Goal: Information Seeking & Learning: Learn about a topic

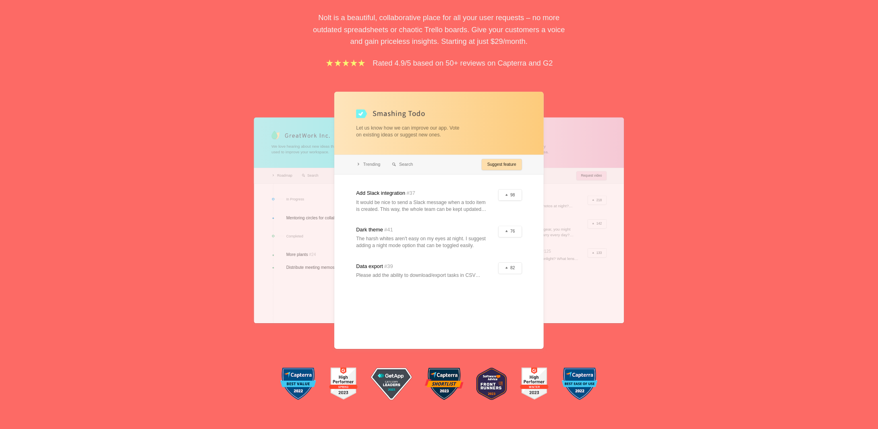
scroll to position [121, 0]
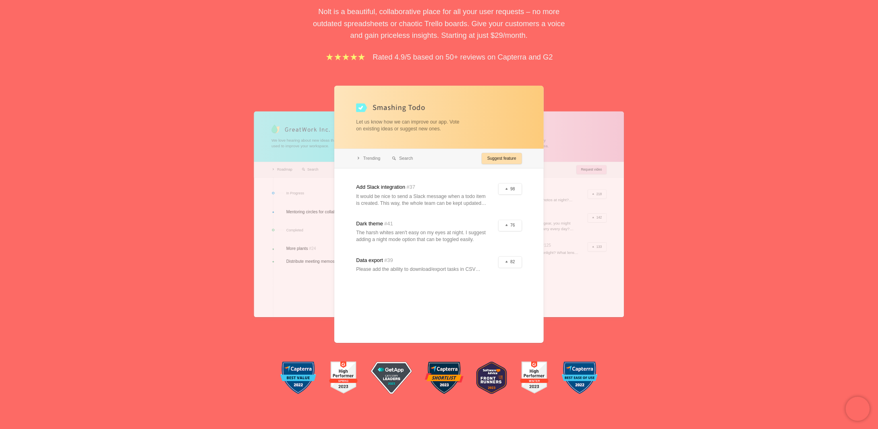
click at [829, 251] on div "Feedback boards your users will love. Nolt is a beautiful, collaborative place …" at bounding box center [439, 161] width 878 height 492
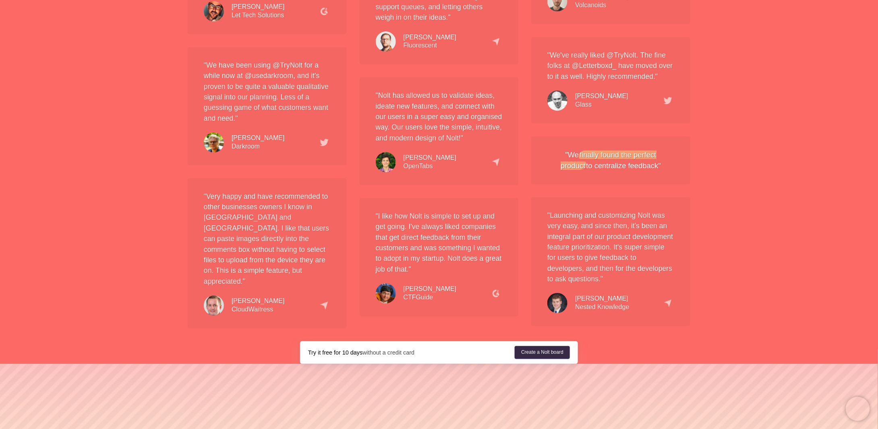
scroll to position [0, 0]
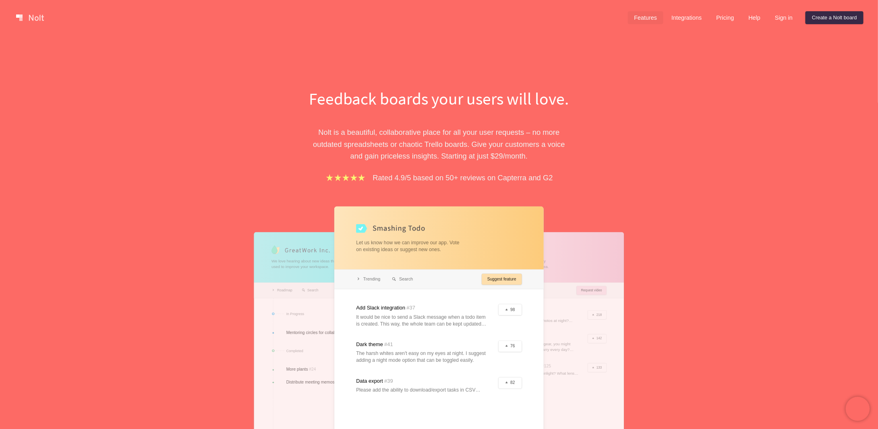
click at [652, 20] on link "Features" at bounding box center [646, 17] width 36 height 13
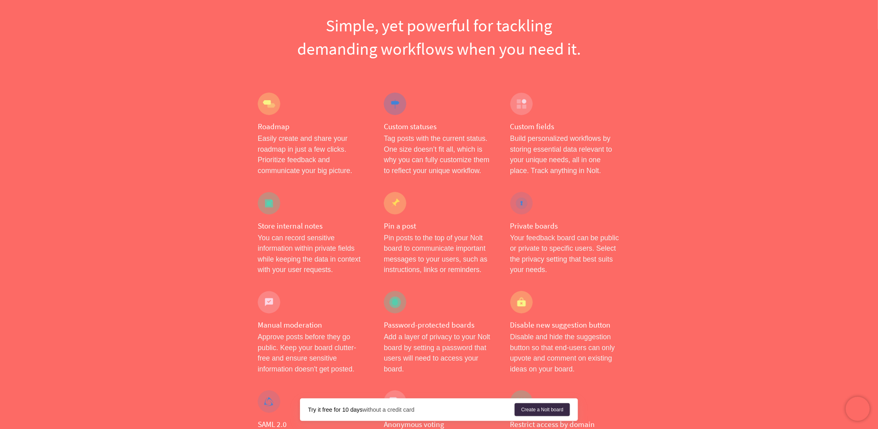
scroll to position [201, 0]
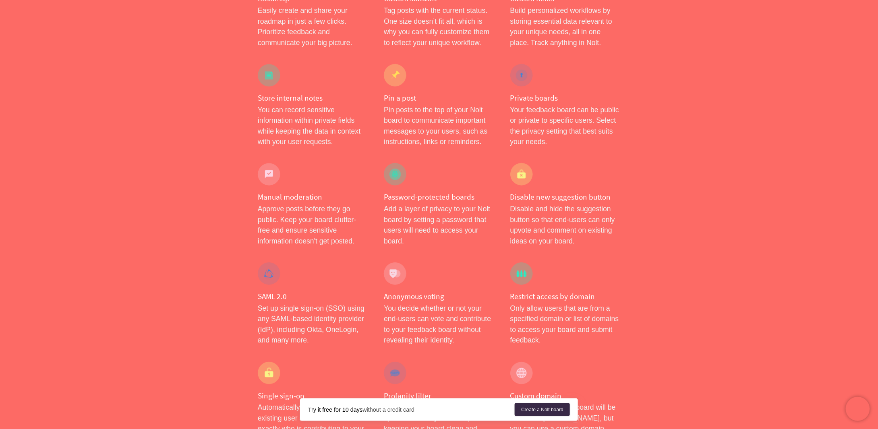
drag, startPoint x: 483, startPoint y: 179, endPoint x: 691, endPoint y: 239, distance: 216.7
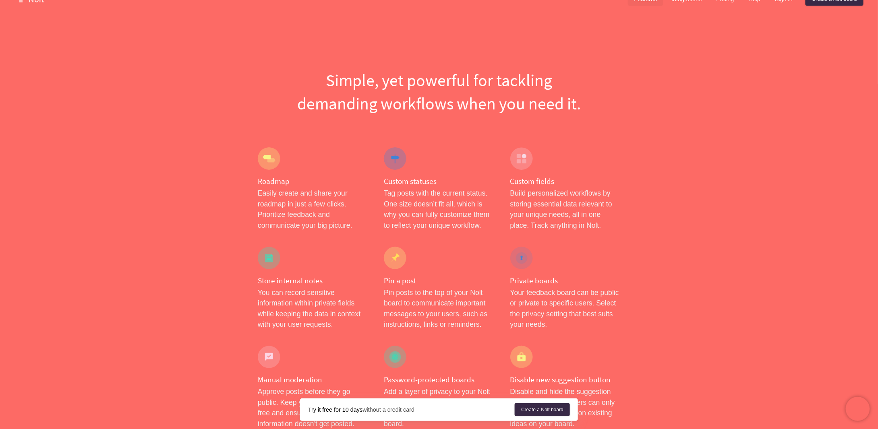
scroll to position [0, 0]
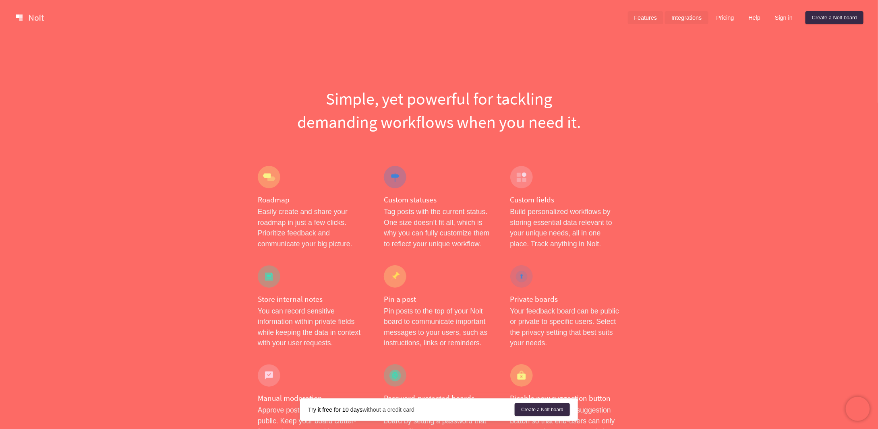
click at [676, 19] on link "Integrations" at bounding box center [686, 17] width 43 height 13
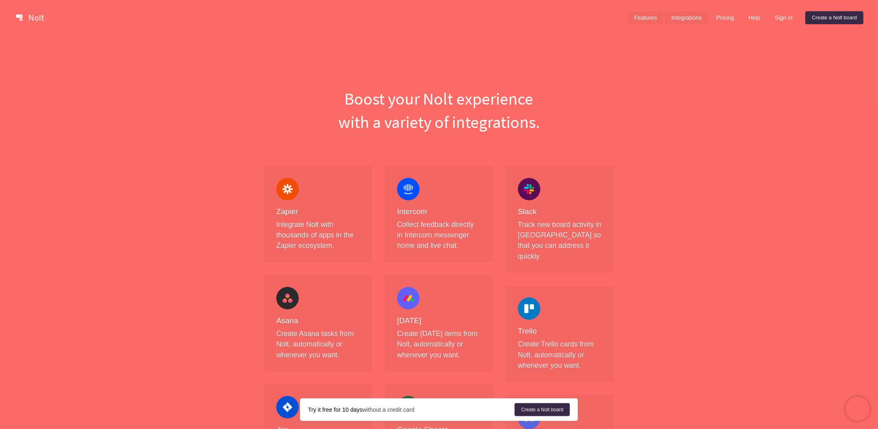
click at [645, 15] on link "Features" at bounding box center [646, 17] width 36 height 13
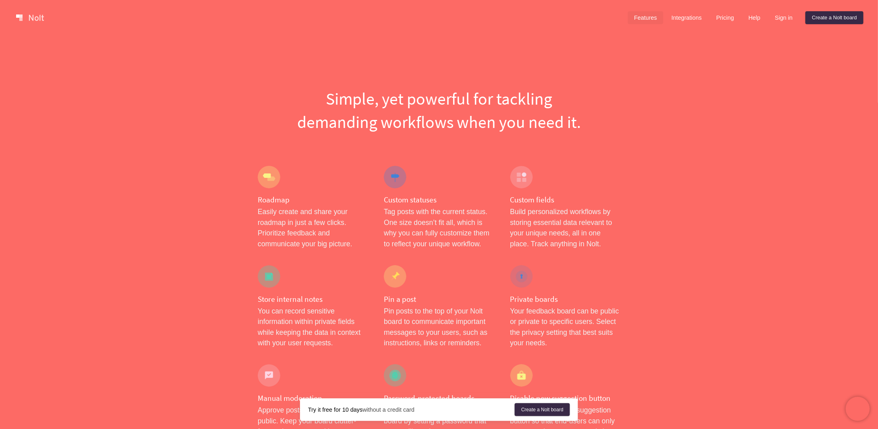
click at [36, 21] on link at bounding box center [30, 17] width 34 height 13
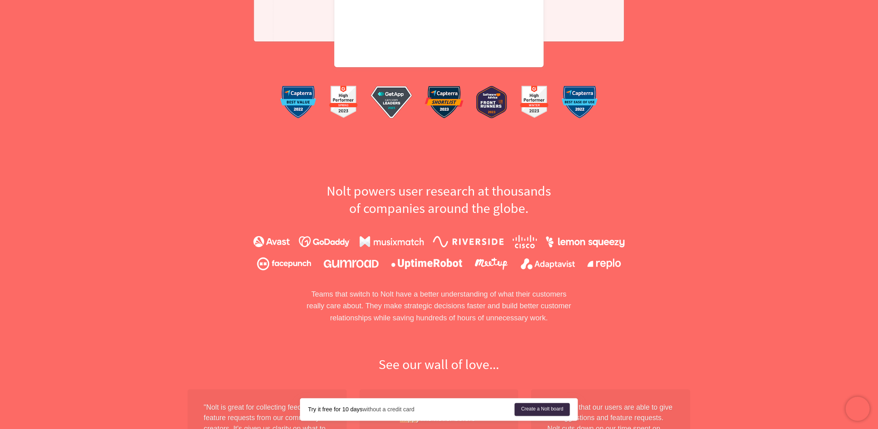
scroll to position [403, 0]
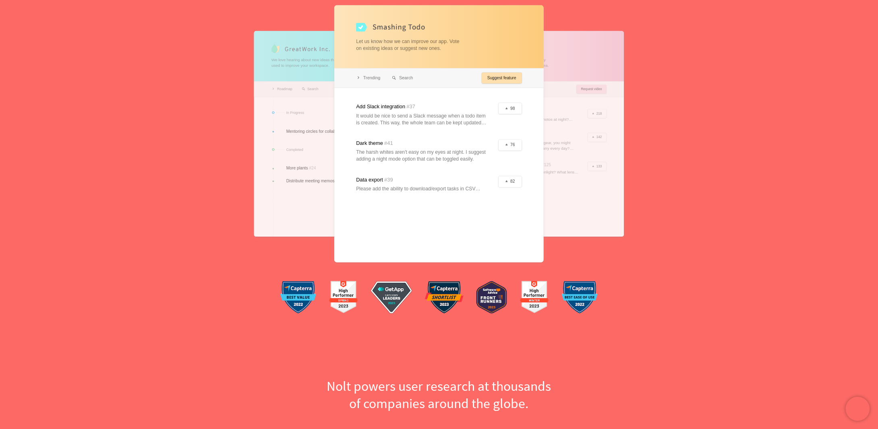
scroll to position [40, 0]
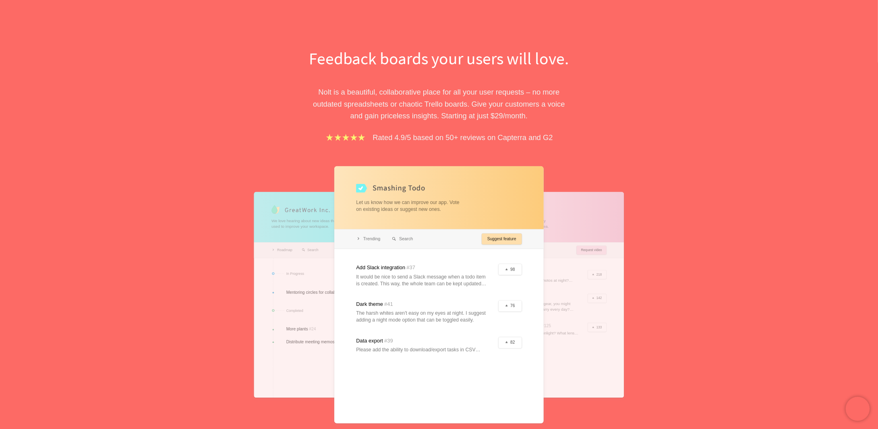
click at [684, 276] on div "Feedback boards your users will love. Nolt is a beautiful, collaborative place …" at bounding box center [439, 241] width 878 height 492
click at [679, 217] on div "Feedback boards your users will love. Nolt is a beautiful, collaborative place …" at bounding box center [439, 241] width 878 height 492
click at [79, 207] on div "Feedback boards your users will love. Nolt is a beautiful, collaborative place …" at bounding box center [439, 241] width 878 height 492
click at [597, 261] on div at bounding box center [540, 295] width 168 height 206
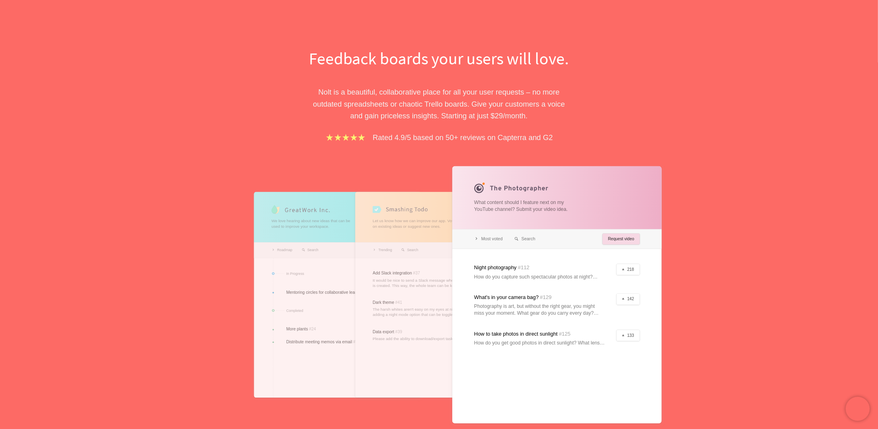
click at [424, 274] on div at bounding box center [439, 295] width 168 height 206
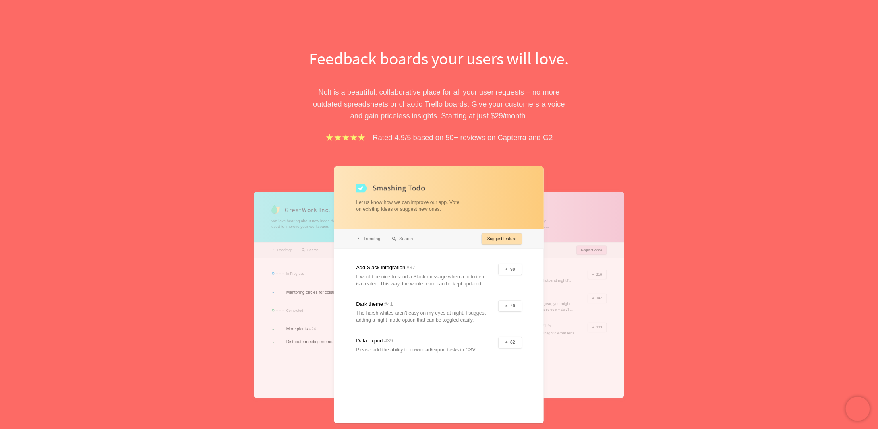
click at [302, 271] on div at bounding box center [338, 295] width 168 height 206
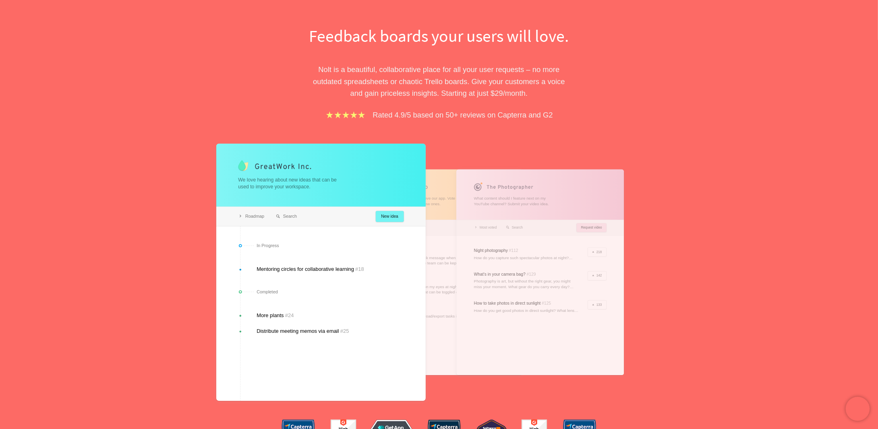
scroll to position [0, 0]
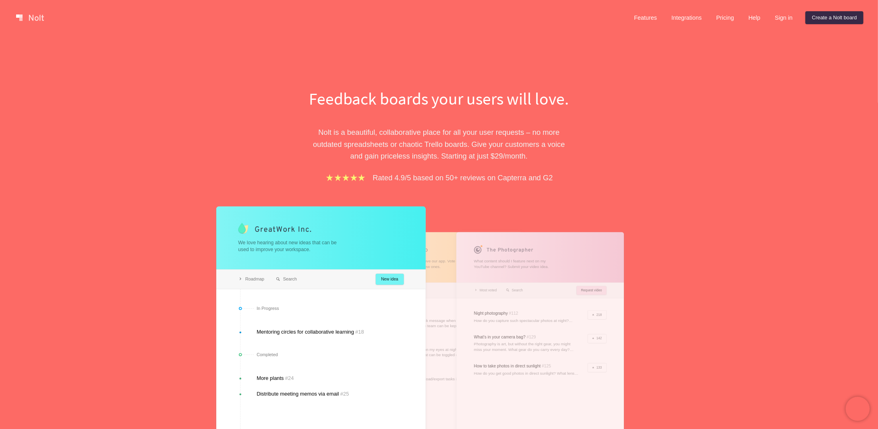
drag, startPoint x: 29, startPoint y: 164, endPoint x: 33, endPoint y: 160, distance: 5.7
click at [29, 164] on div "Feedback boards your users will love. Nolt is a beautiful, collaborative place …" at bounding box center [439, 281] width 878 height 492
click at [724, 19] on link "Pricing" at bounding box center [725, 17] width 31 height 13
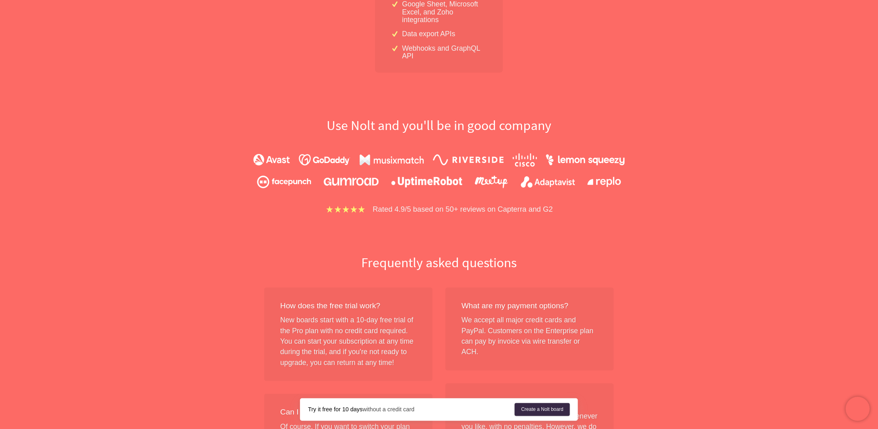
scroll to position [564, 0]
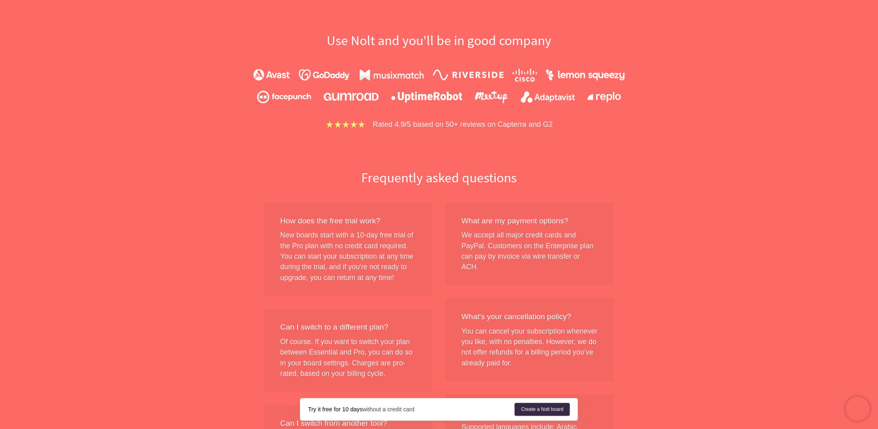
click at [413, 144] on div "Simple flat-rate pricing Grow all you want. All plans include: Unlimited users …" at bounding box center [439, 71] width 516 height 1097
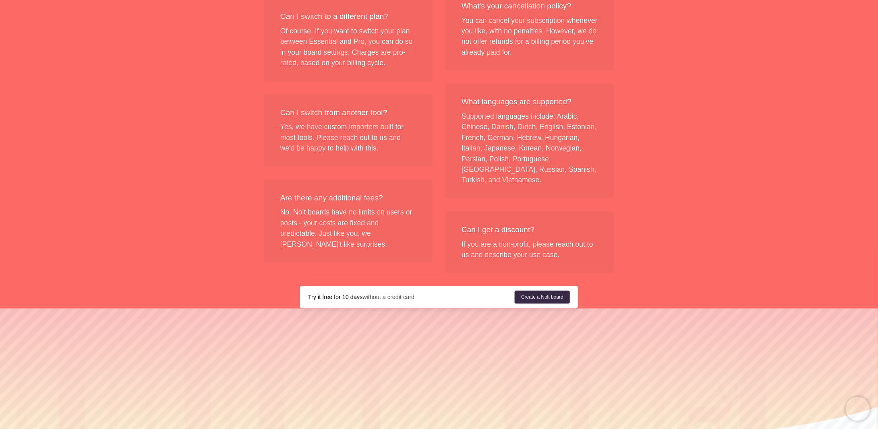
scroll to position [0, 0]
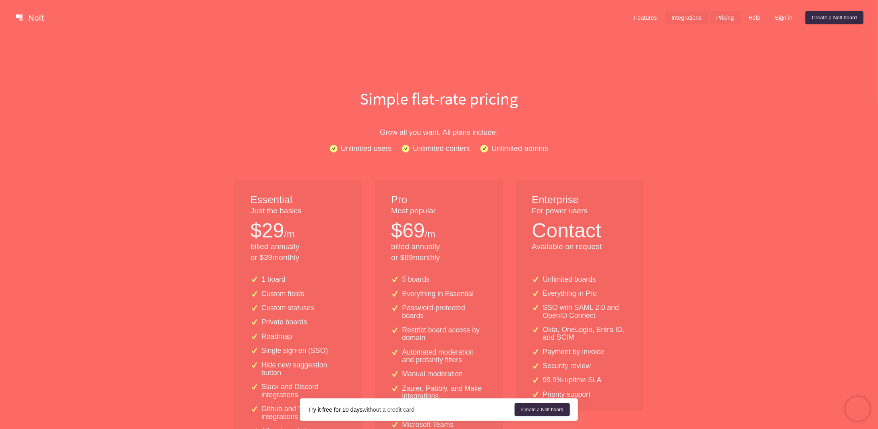
click at [682, 17] on link "Integrations" at bounding box center [686, 17] width 43 height 13
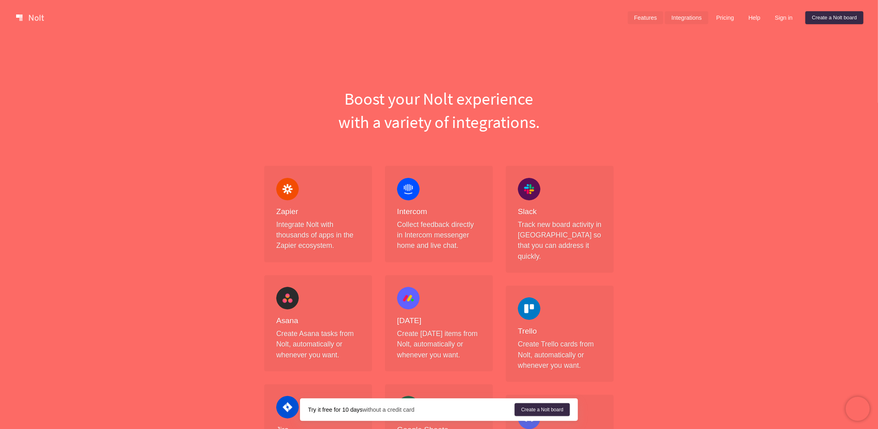
click at [657, 22] on link "Features" at bounding box center [646, 17] width 36 height 13
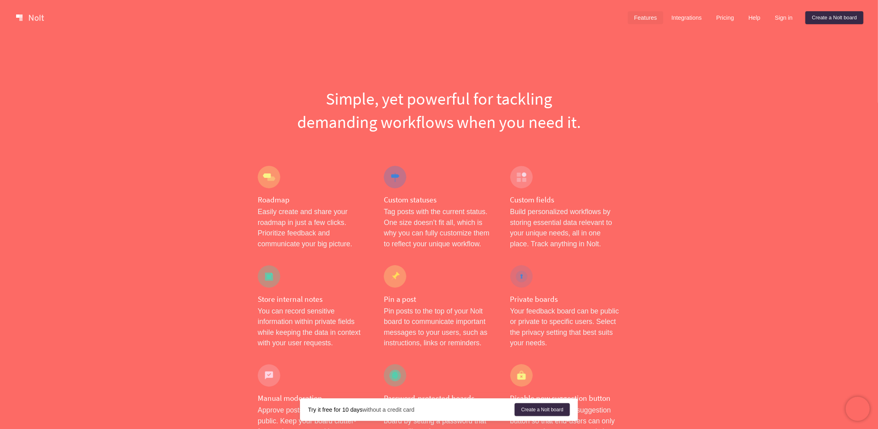
click at [37, 20] on link at bounding box center [30, 17] width 34 height 13
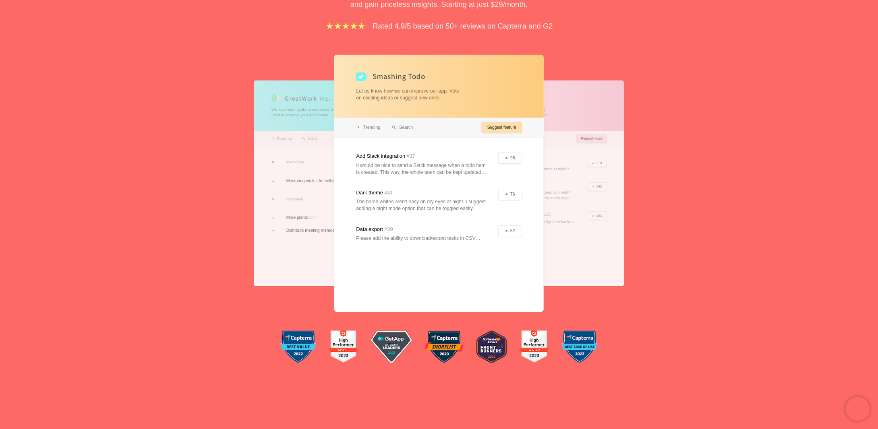
scroll to position [161, 0]
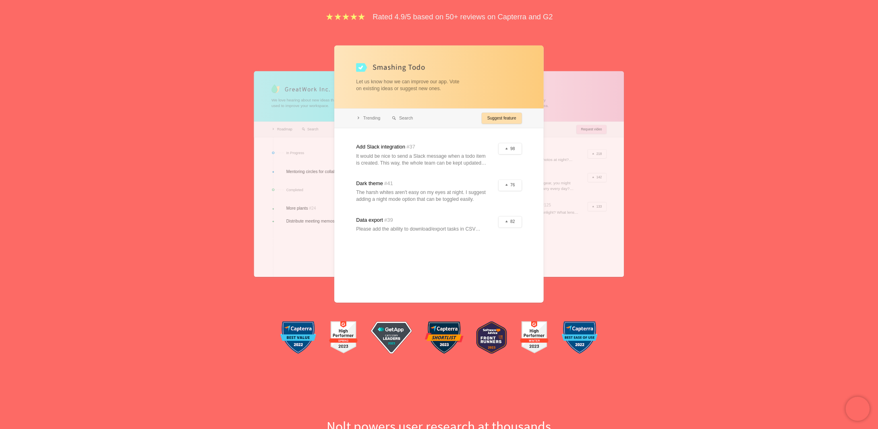
click at [564, 182] on div at bounding box center [540, 174] width 168 height 206
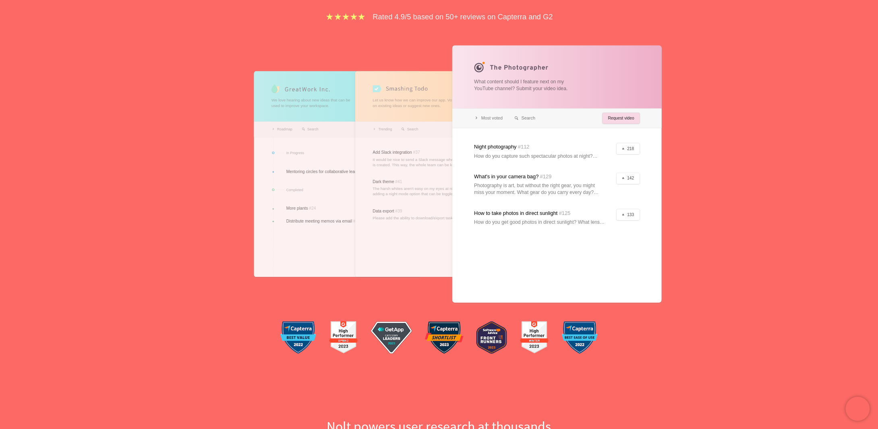
click at [444, 212] on div at bounding box center [439, 174] width 168 height 206
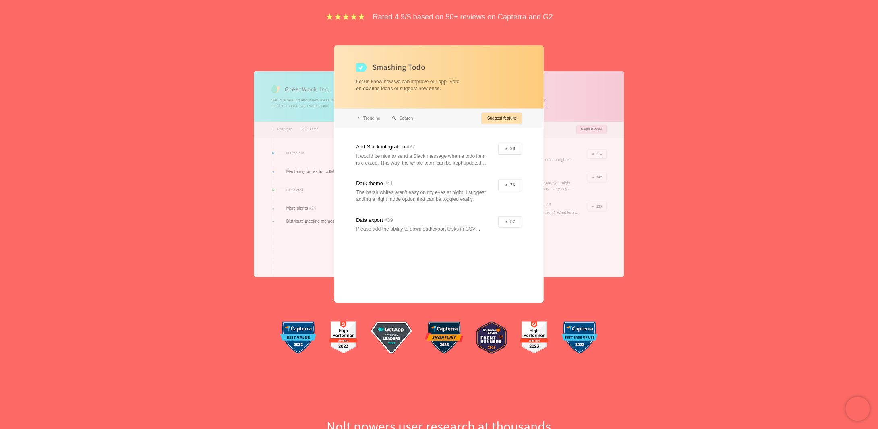
click at [307, 201] on div at bounding box center [338, 174] width 168 height 206
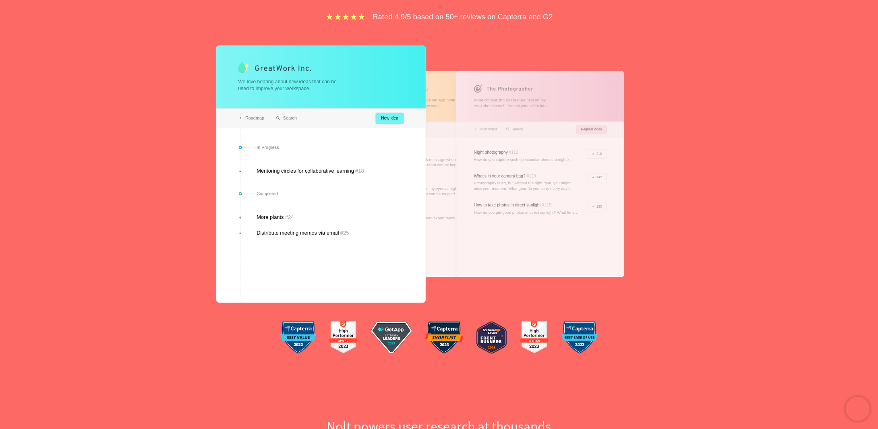
click at [390, 117] on div at bounding box center [320, 175] width 209 height 258
